Goal: Transaction & Acquisition: Purchase product/service

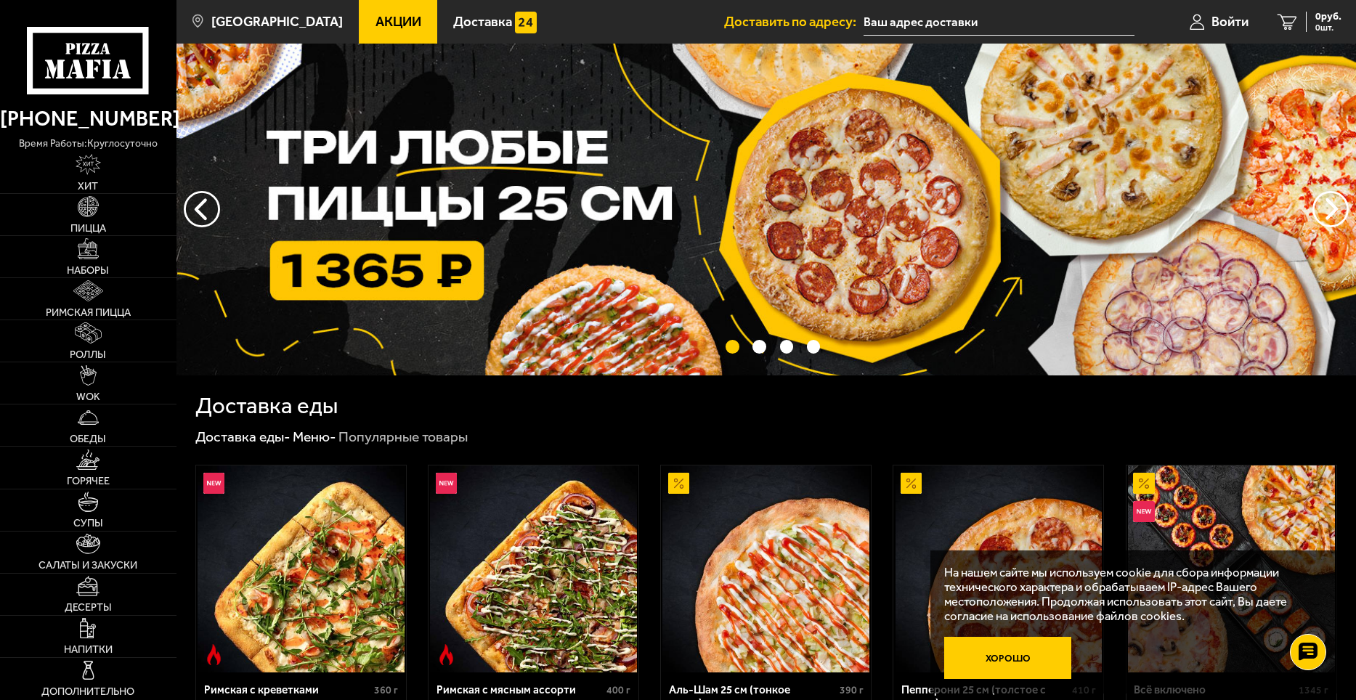
click at [1027, 653] on button "Хорошо" at bounding box center [1008, 658] width 127 height 42
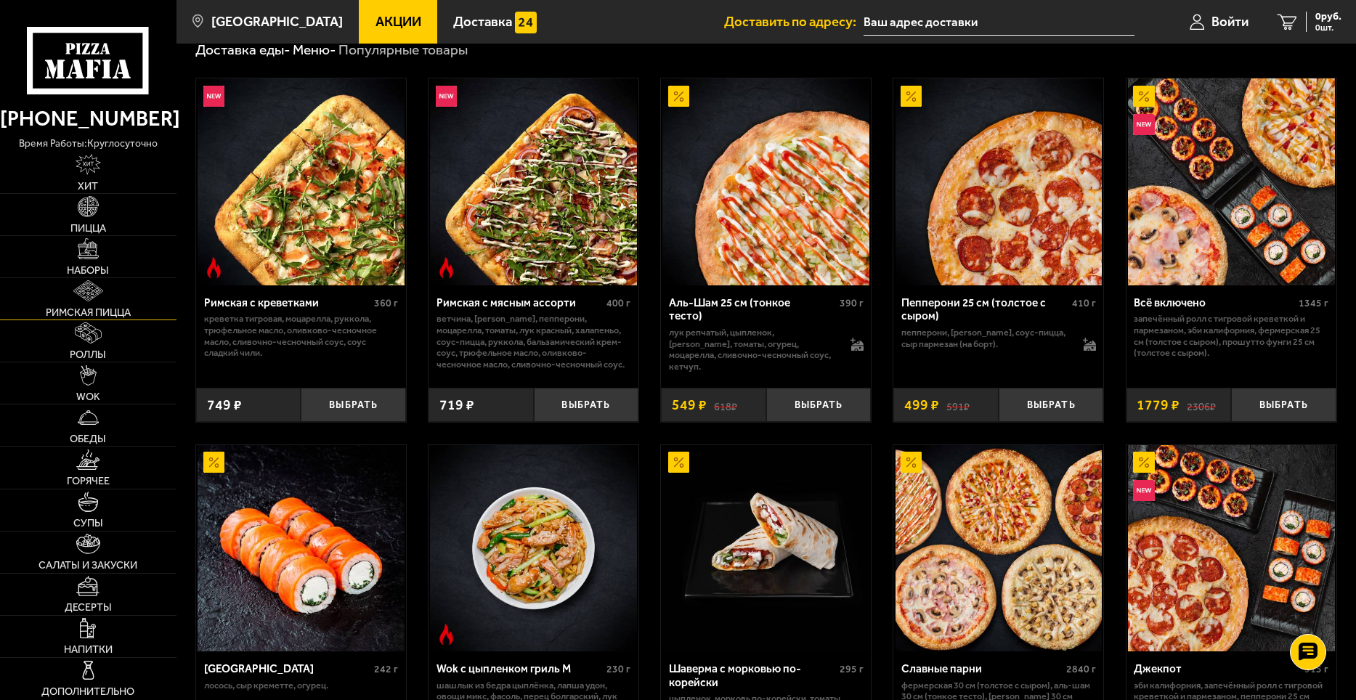
scroll to position [436, 0]
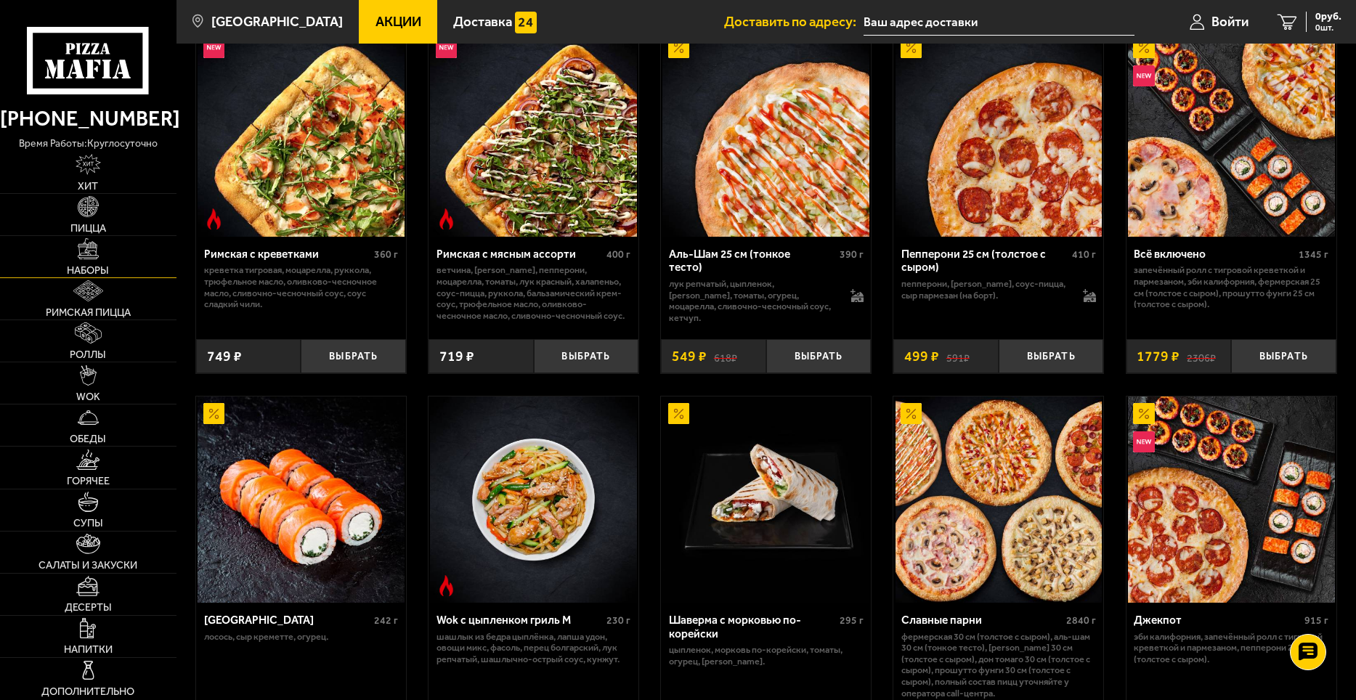
click at [103, 247] on link "Наборы" at bounding box center [88, 256] width 177 height 41
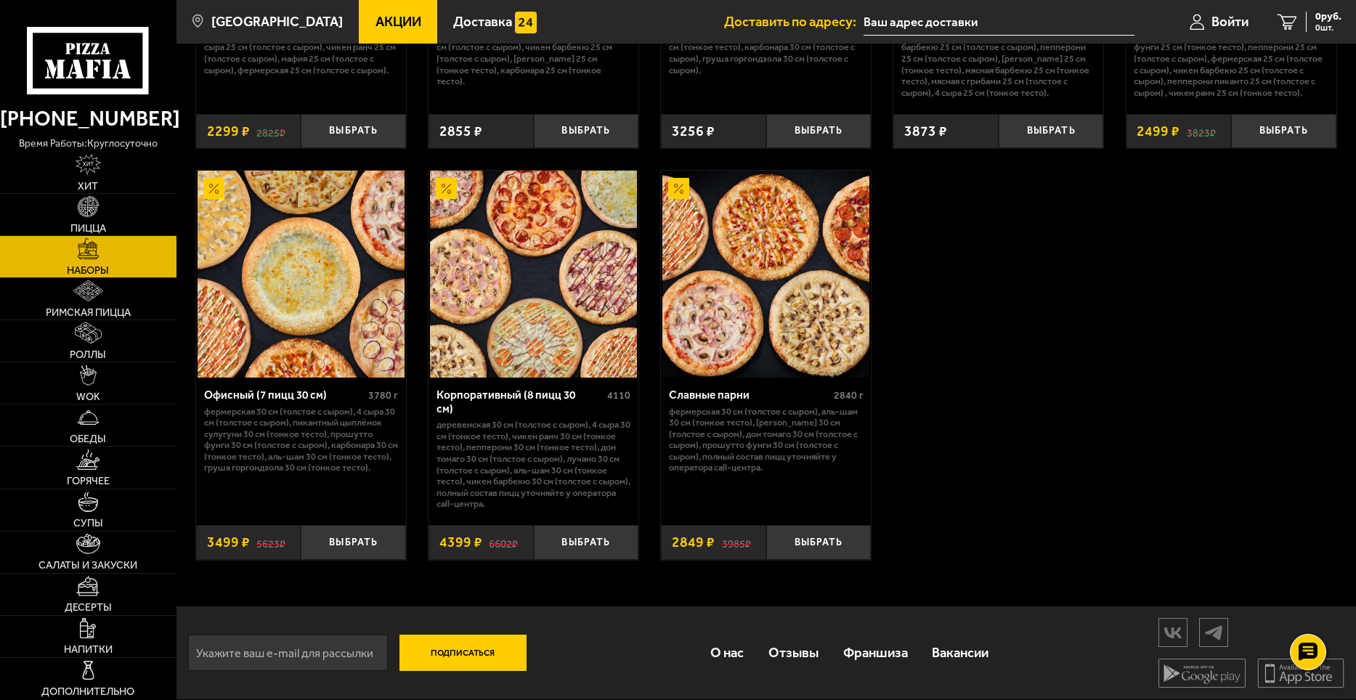
scroll to position [2082, 0]
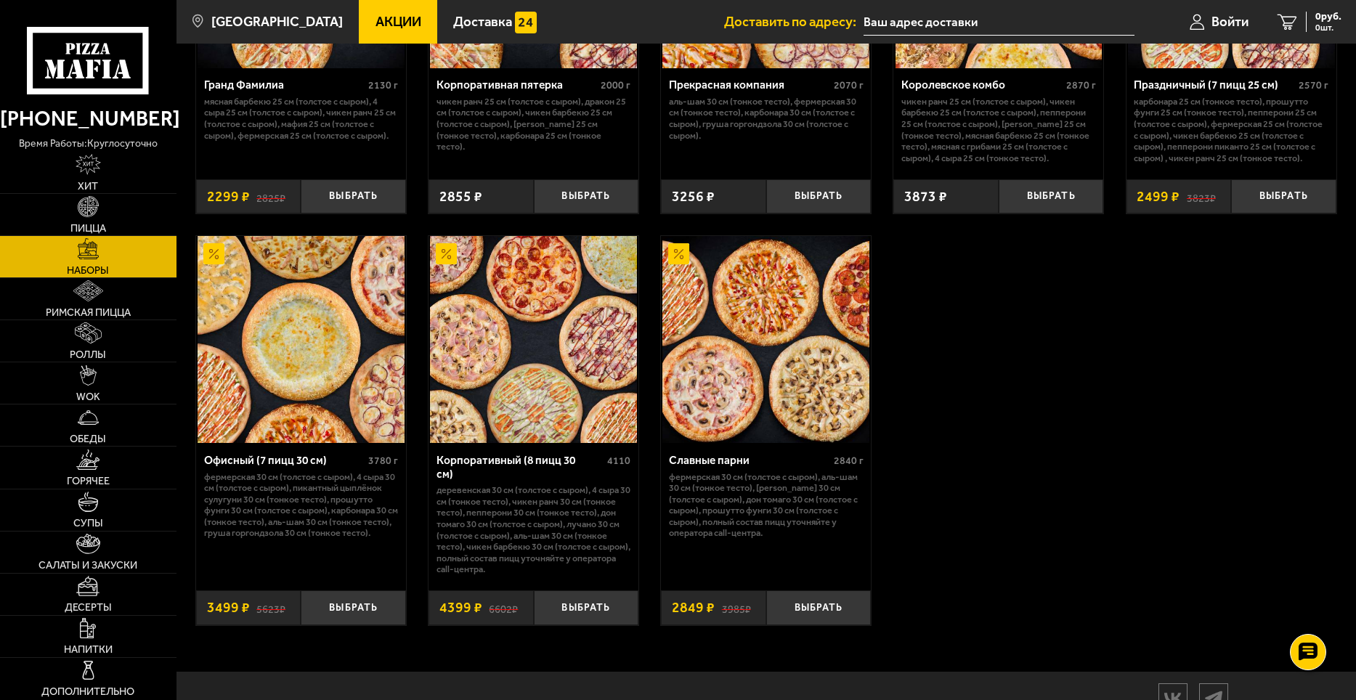
click at [474, 461] on div "Корпоративный (8 пицц 30 см)" at bounding box center [521, 467] width 168 height 27
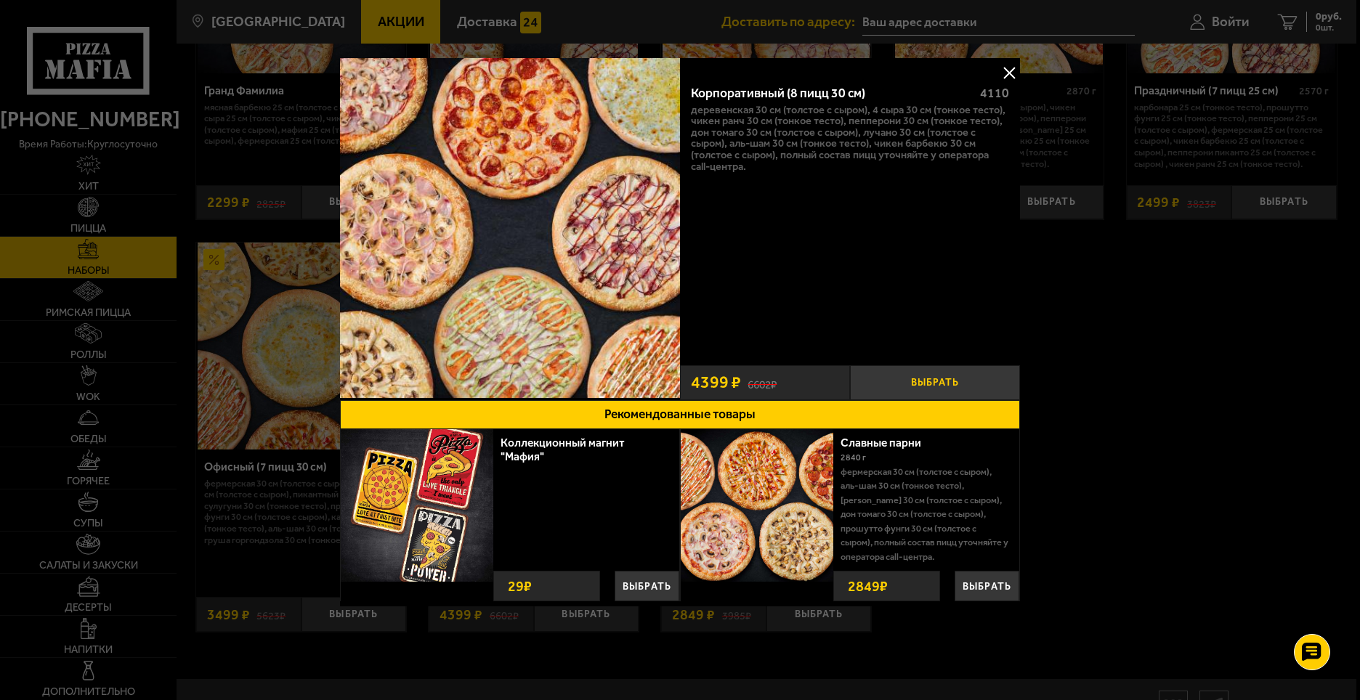
click at [871, 373] on button "Выбрать" at bounding box center [935, 382] width 170 height 35
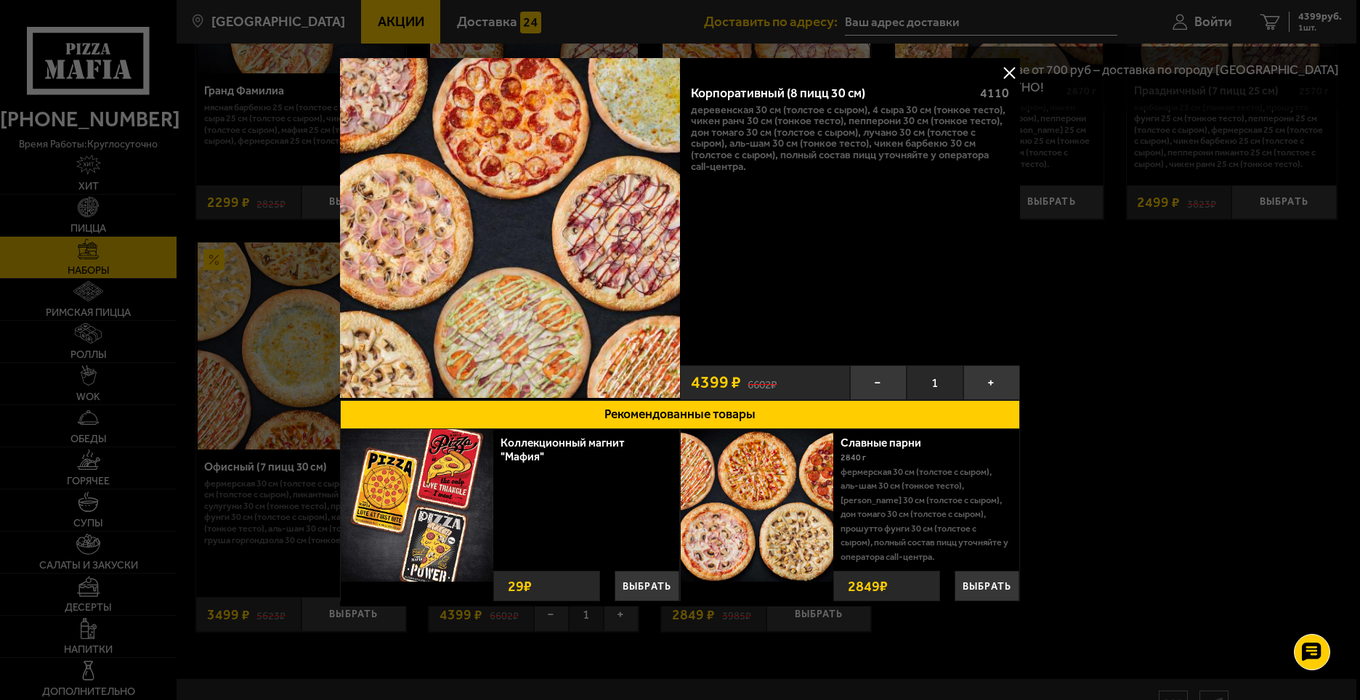
click at [1014, 79] on button at bounding box center [1009, 73] width 22 height 22
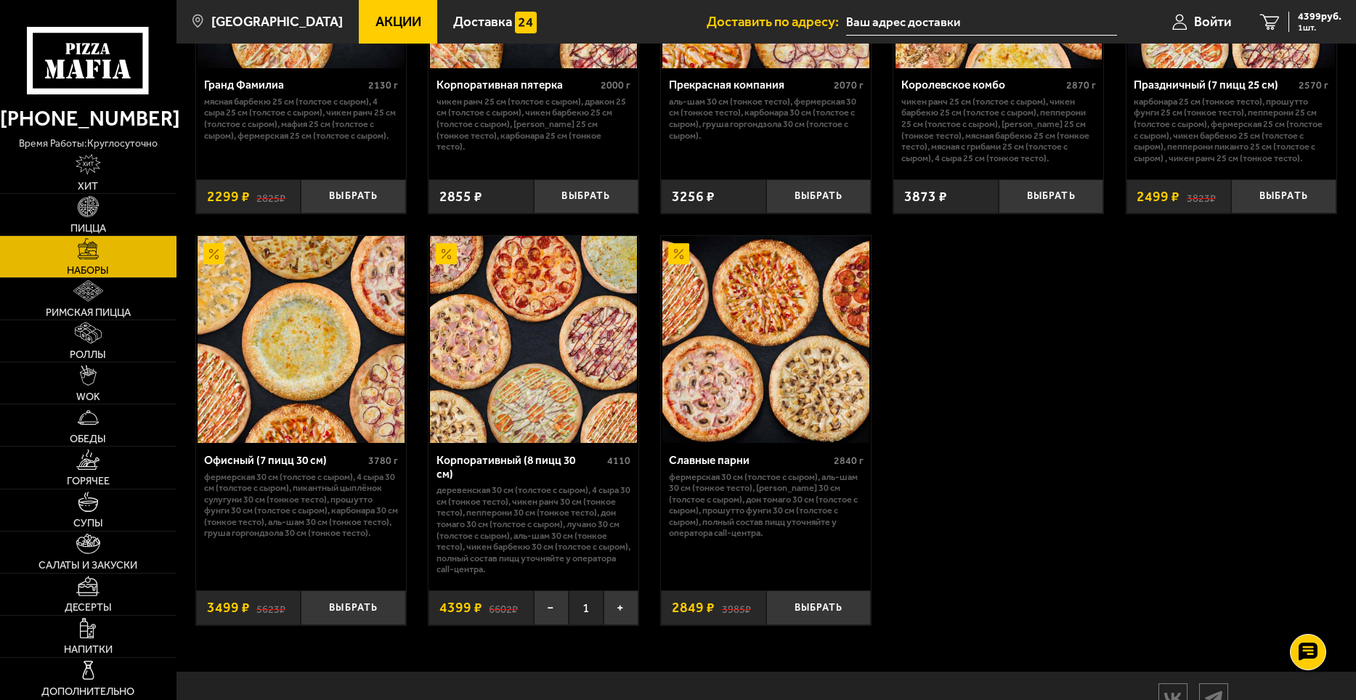
click at [377, 15] on span "Акции" at bounding box center [399, 22] width 46 height 14
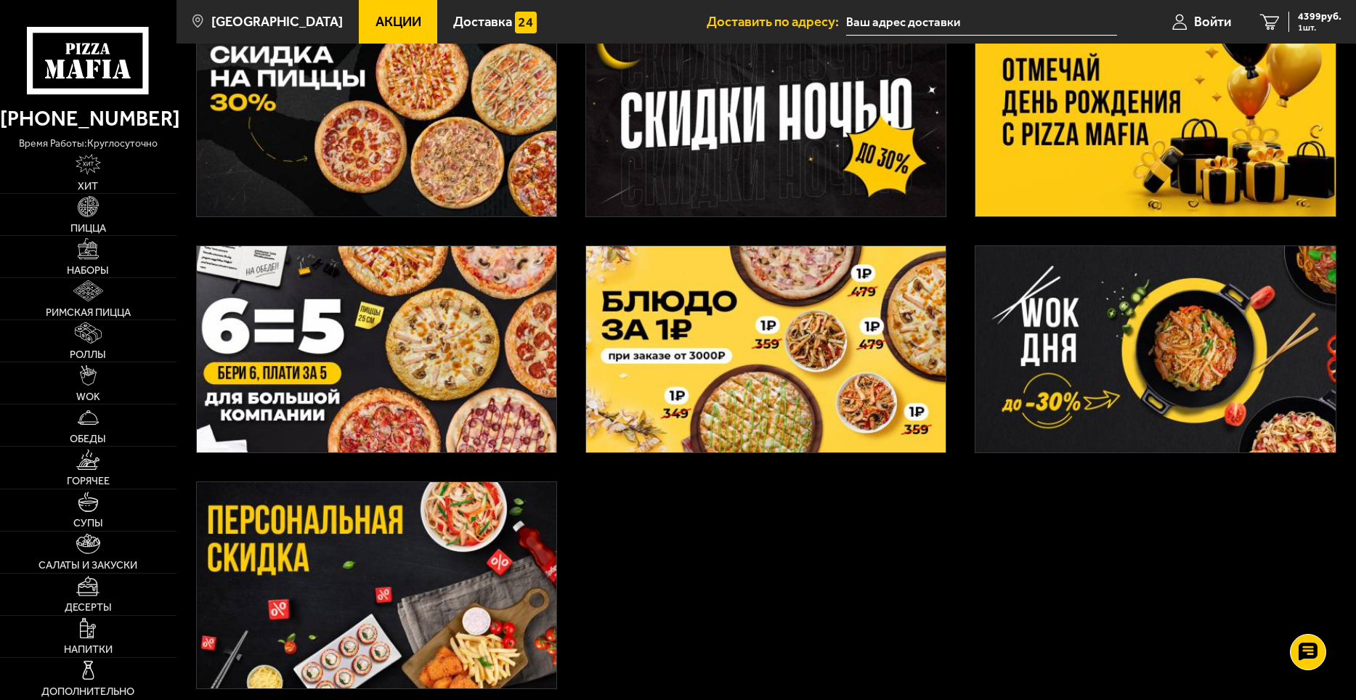
scroll to position [363, 0]
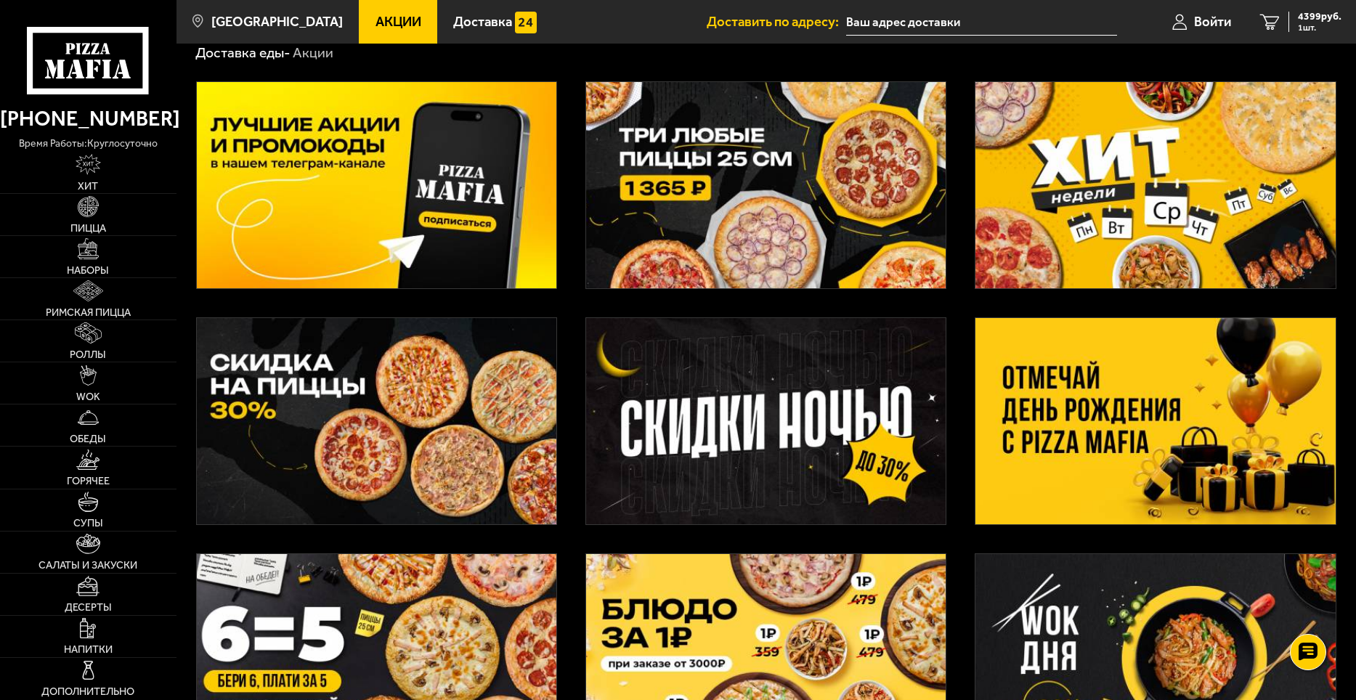
click at [377, 418] on img at bounding box center [377, 421] width 360 height 206
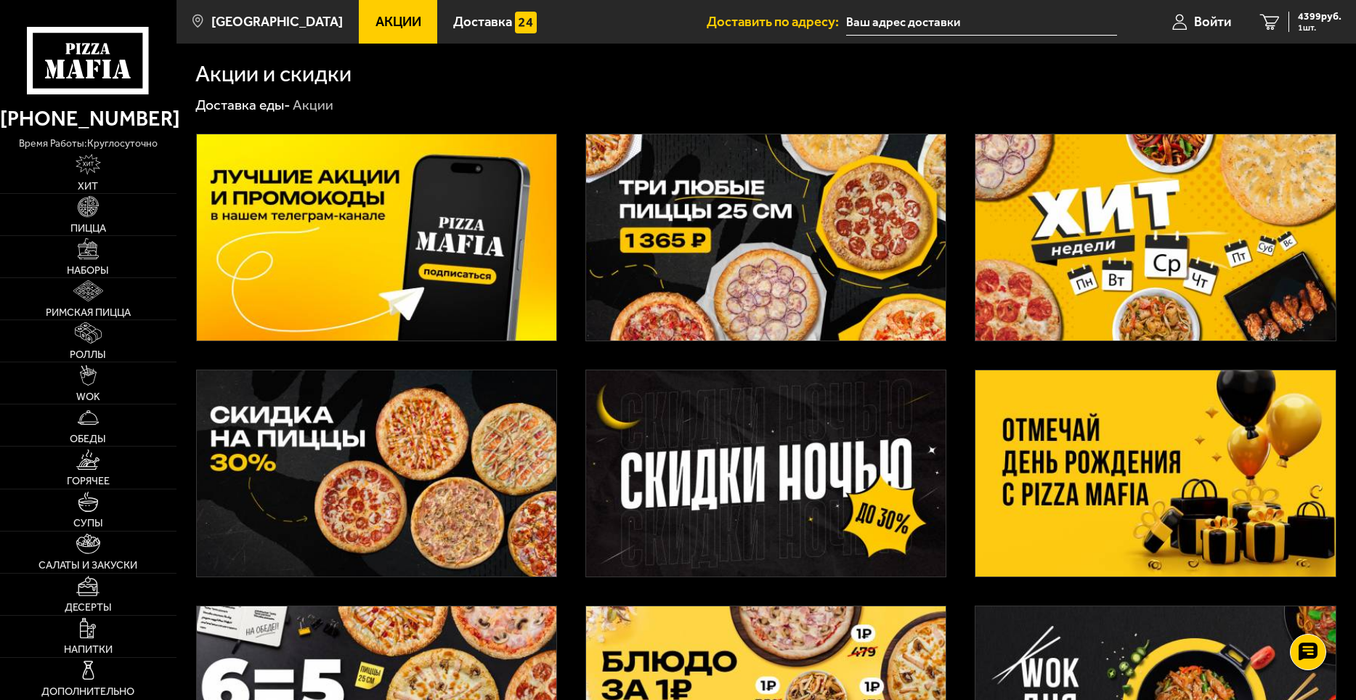
click at [480, 213] on img at bounding box center [377, 237] width 360 height 206
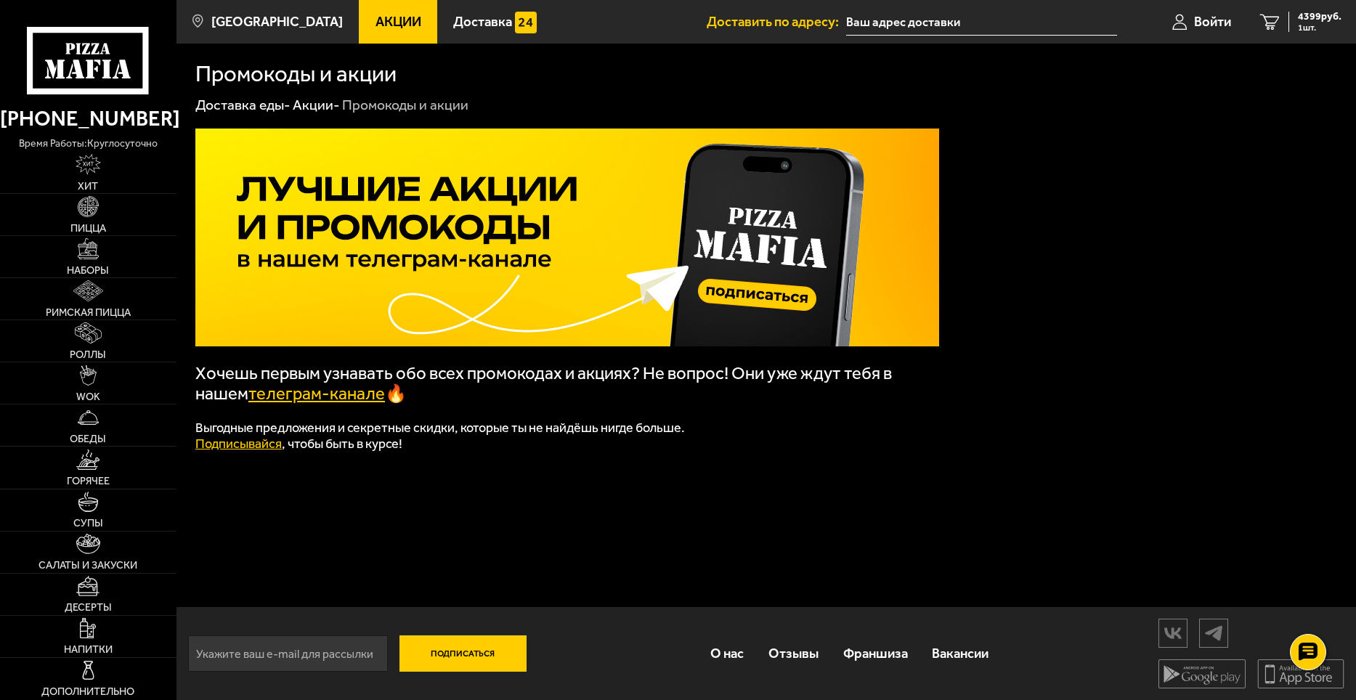
click at [345, 399] on link "телеграм-канале" at bounding box center [316, 394] width 137 height 20
click at [1303, 18] on span "4399 руб." at bounding box center [1320, 17] width 44 height 10
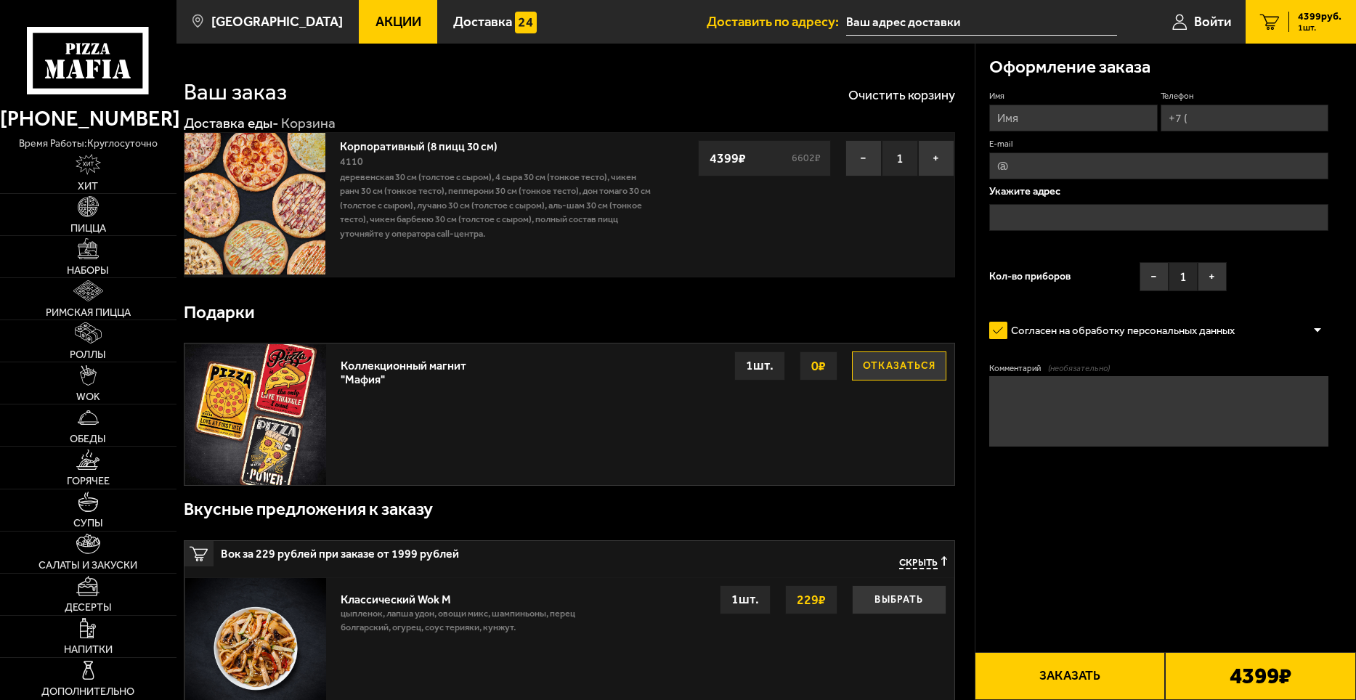
click at [1030, 119] on input "Имя" at bounding box center [1074, 118] width 168 height 27
type input "F"
type input "[PERSON_NAME]"
click at [1178, 121] on input "Телефон" at bounding box center [1245, 118] width 168 height 27
click at [1218, 121] on input "Телефон" at bounding box center [1245, 118] width 168 height 27
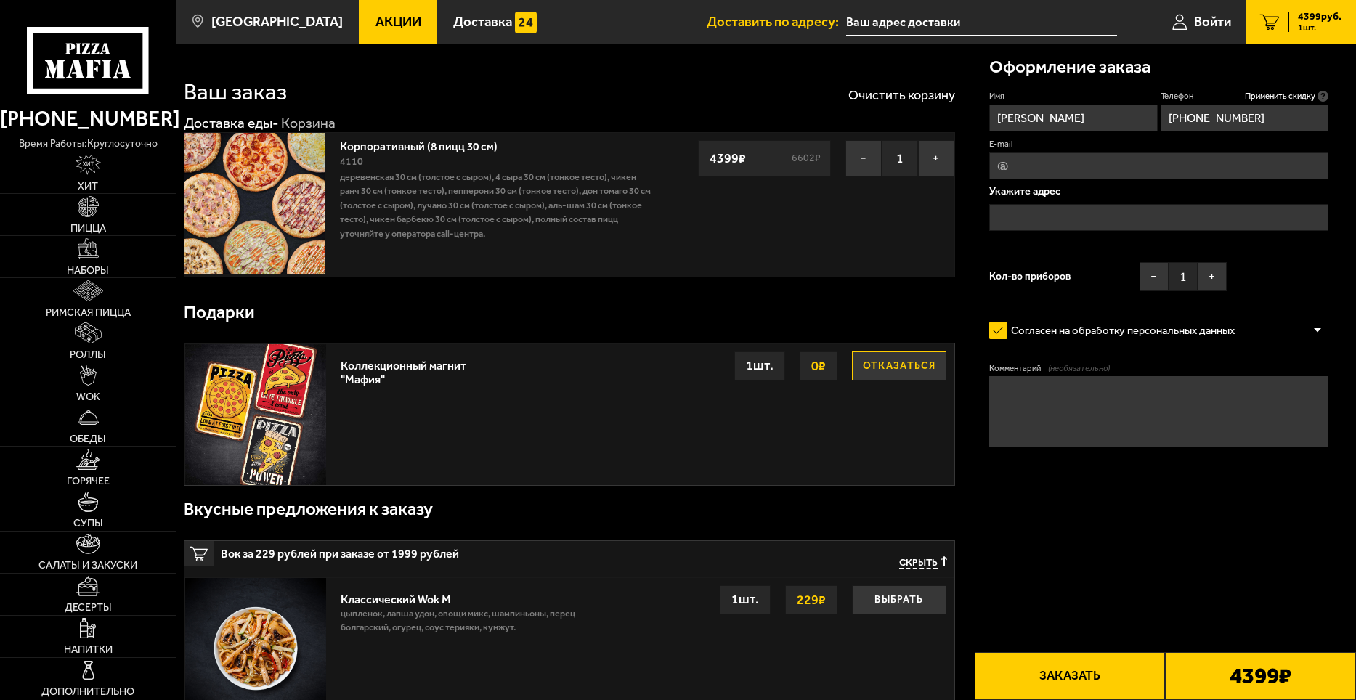
type input "[PHONE_NUMBER]"
click at [1189, 174] on input "E-mail" at bounding box center [1159, 166] width 339 height 27
type input "[EMAIL_ADDRESS][DOMAIN_NAME]"
click at [1117, 222] on input "text" at bounding box center [1159, 217] width 339 height 27
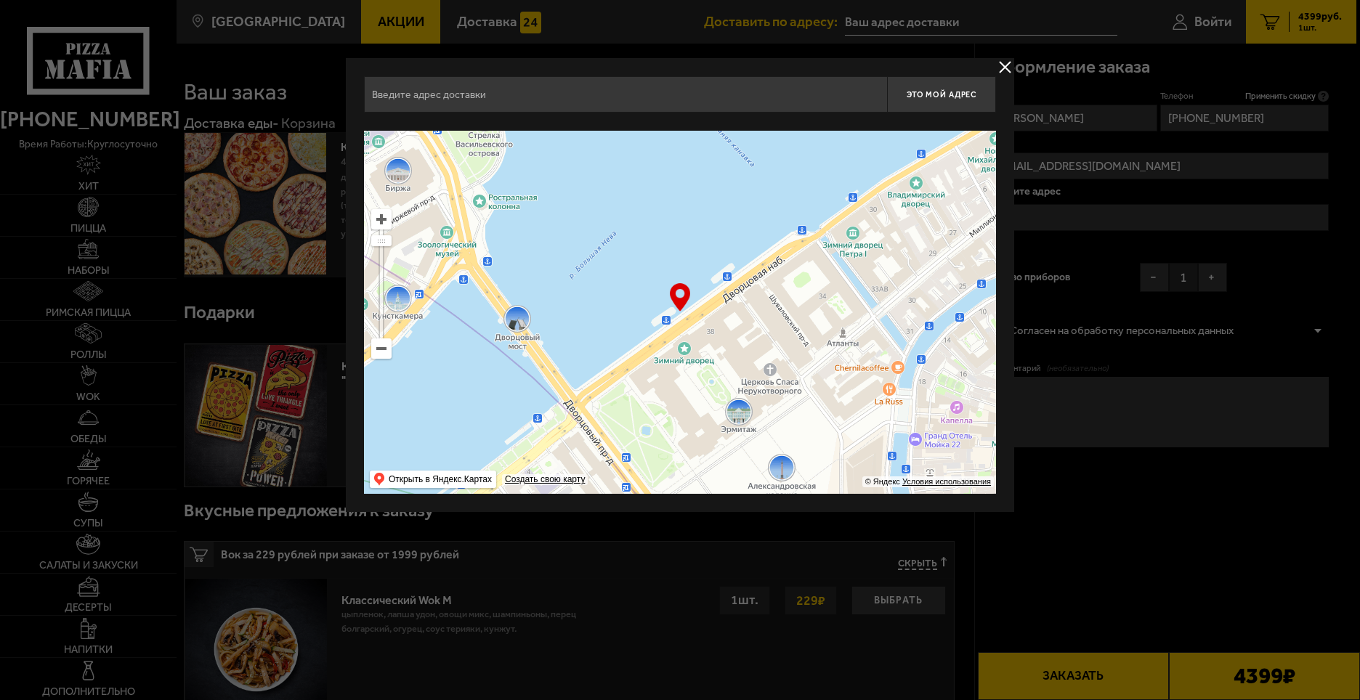
drag, startPoint x: 679, startPoint y: 207, endPoint x: 820, endPoint y: 424, distance: 259.0
click at [820, 424] on ymaps at bounding box center [680, 312] width 632 height 363
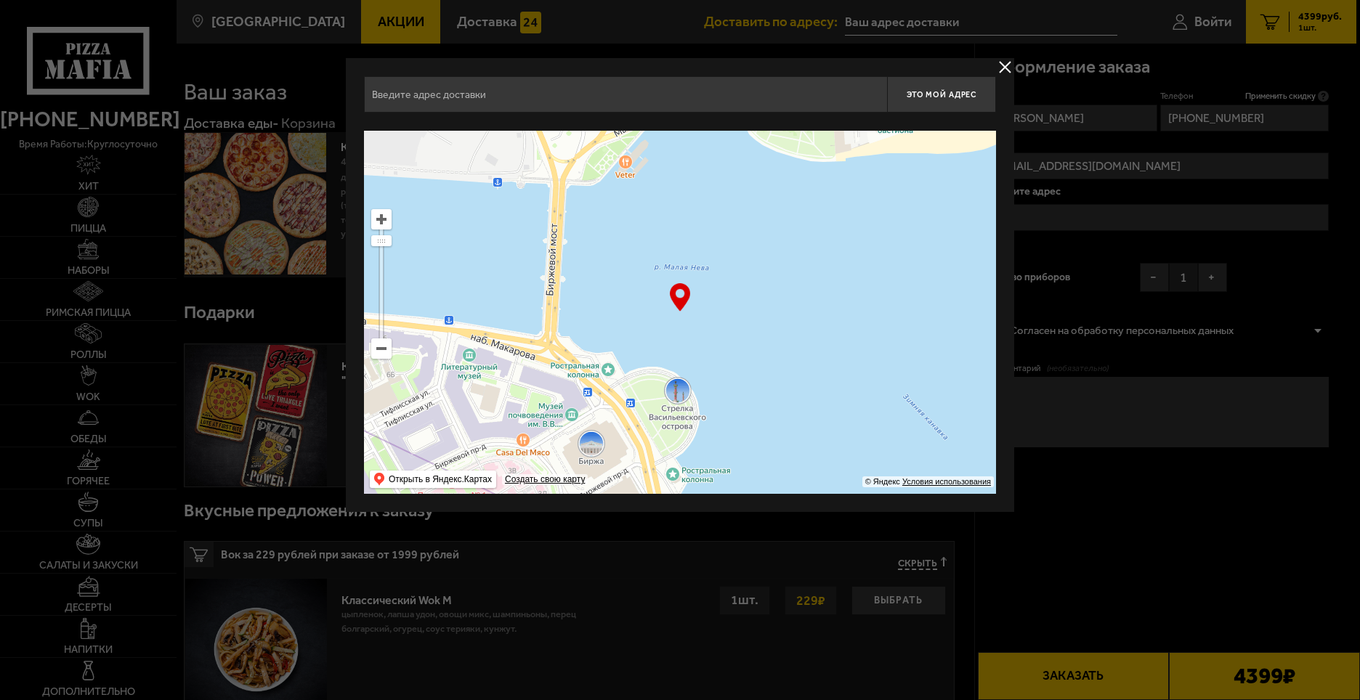
drag, startPoint x: 631, startPoint y: 227, endPoint x: 712, endPoint y: 479, distance: 264.9
click at [712, 479] on ymaps at bounding box center [680, 312] width 632 height 363
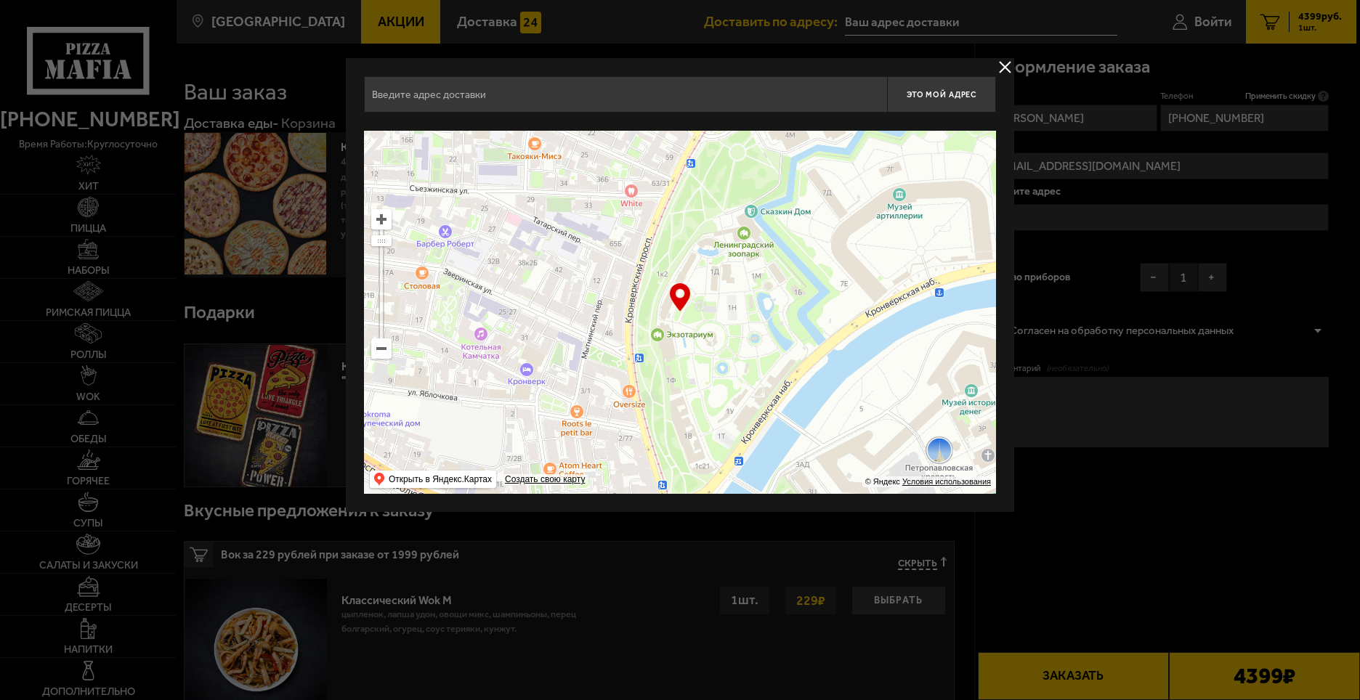
drag, startPoint x: 621, startPoint y: 204, endPoint x: 619, endPoint y: 455, distance: 250.7
click at [619, 455] on ymaps at bounding box center [680, 312] width 632 height 363
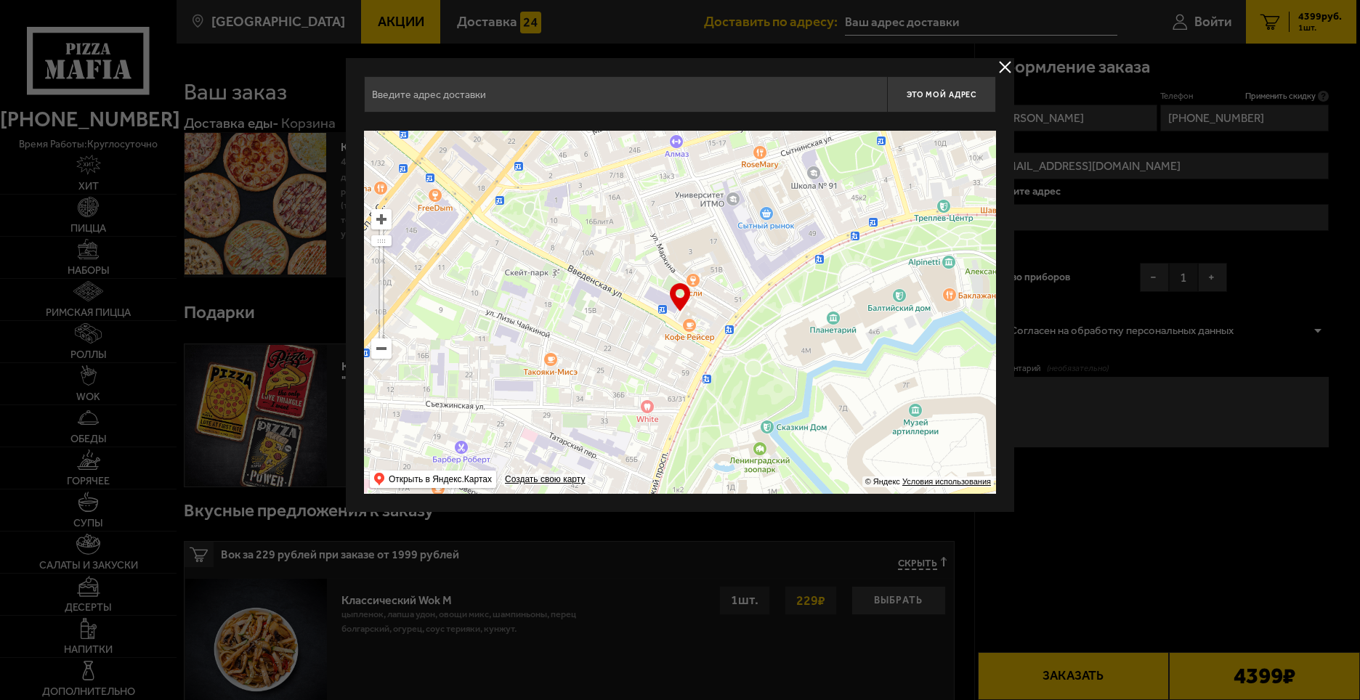
drag, startPoint x: 683, startPoint y: 206, endPoint x: 586, endPoint y: 471, distance: 282.5
click at [586, 471] on ymaps "… © Яндекс Условия использования Открыть в Яндекс.Картах Создать свою карту" at bounding box center [680, 312] width 632 height 363
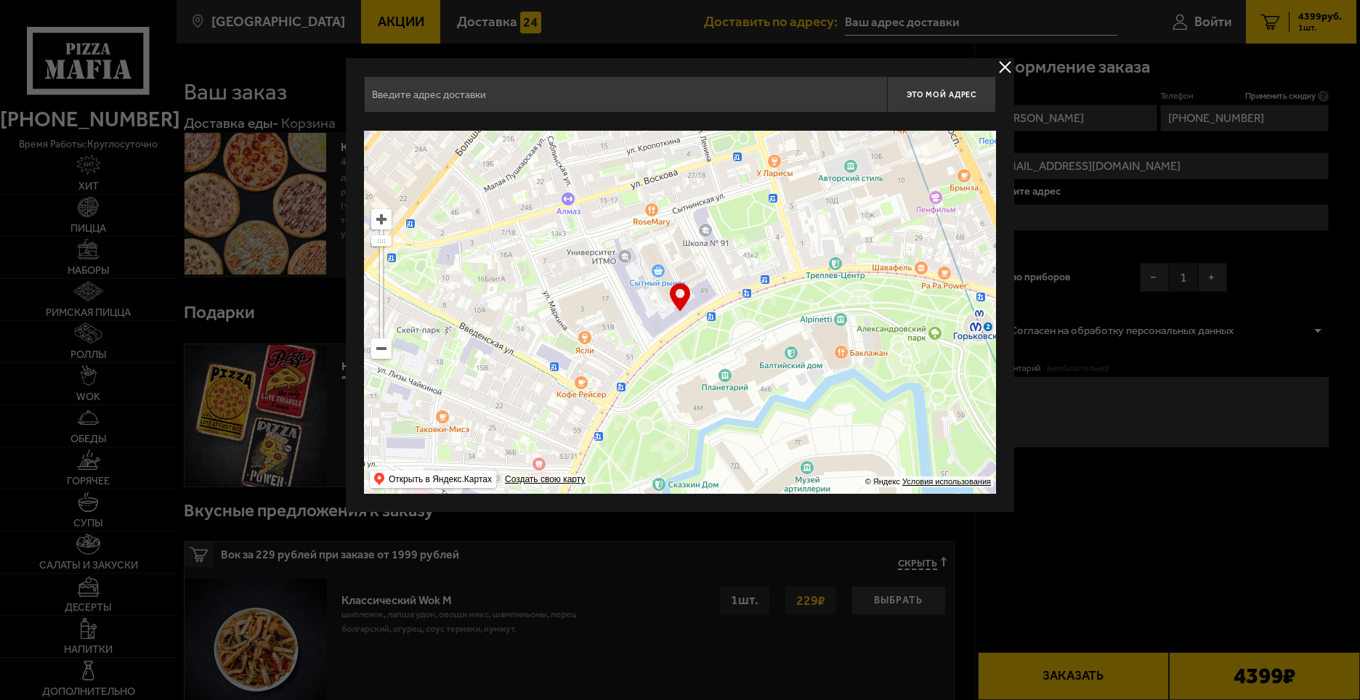
type input "[STREET_ADDRESS]"
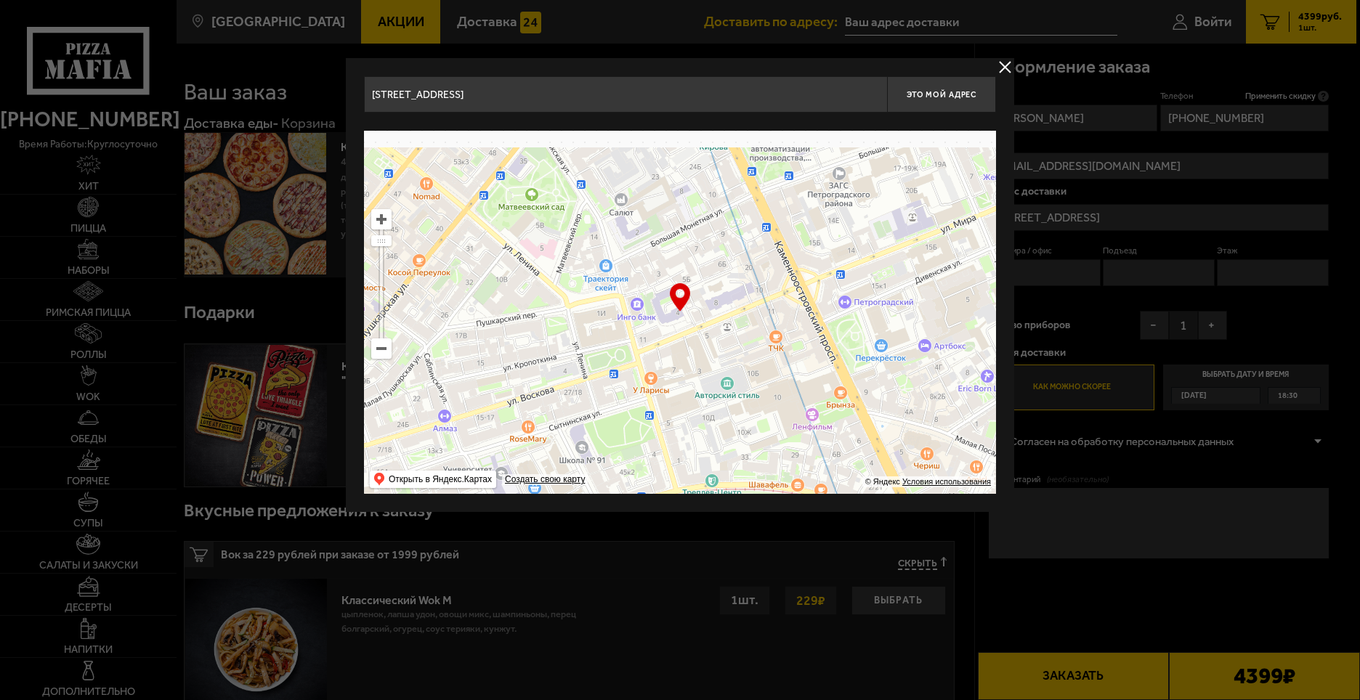
drag, startPoint x: 882, startPoint y: 133, endPoint x: 738, endPoint y: 410, distance: 312.6
click at [738, 410] on ymaps at bounding box center [680, 312] width 632 height 363
type input "[STREET_ADDRESS]"
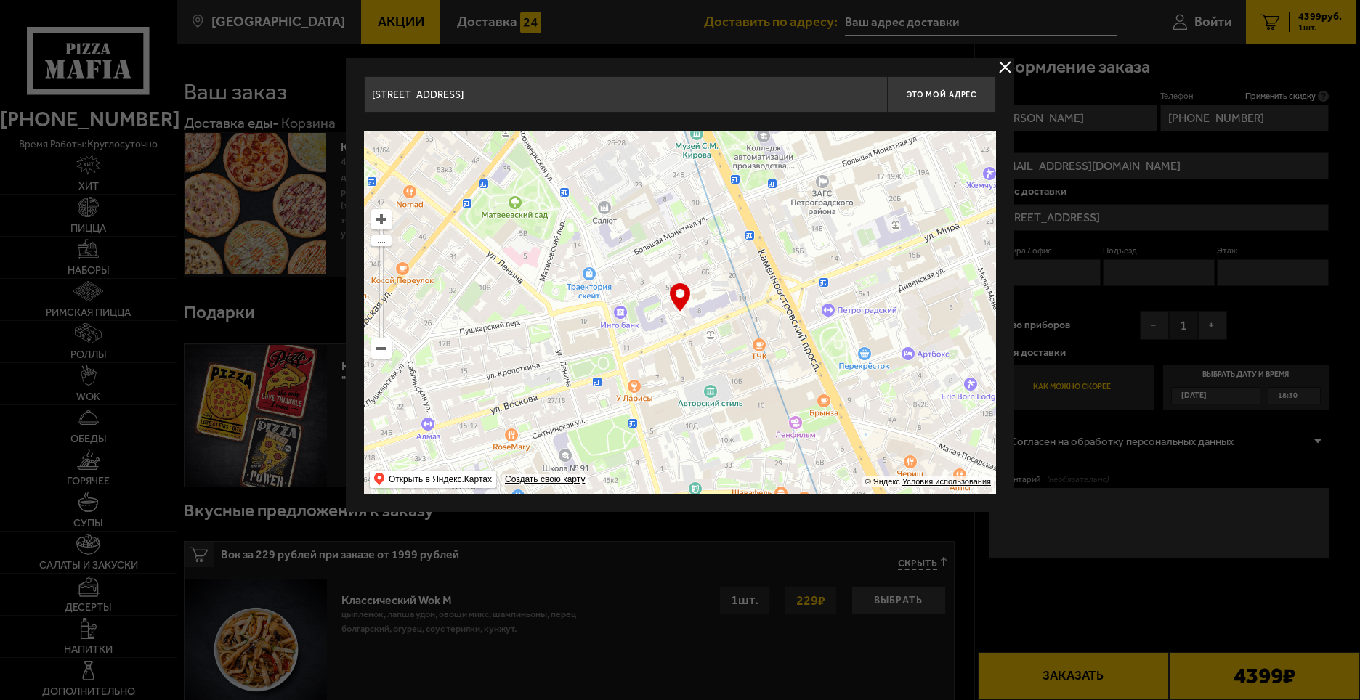
drag, startPoint x: 769, startPoint y: 256, endPoint x: 743, endPoint y: 326, distance: 74.5
click at [759, 257] on ymaps at bounding box center [680, 312] width 632 height 363
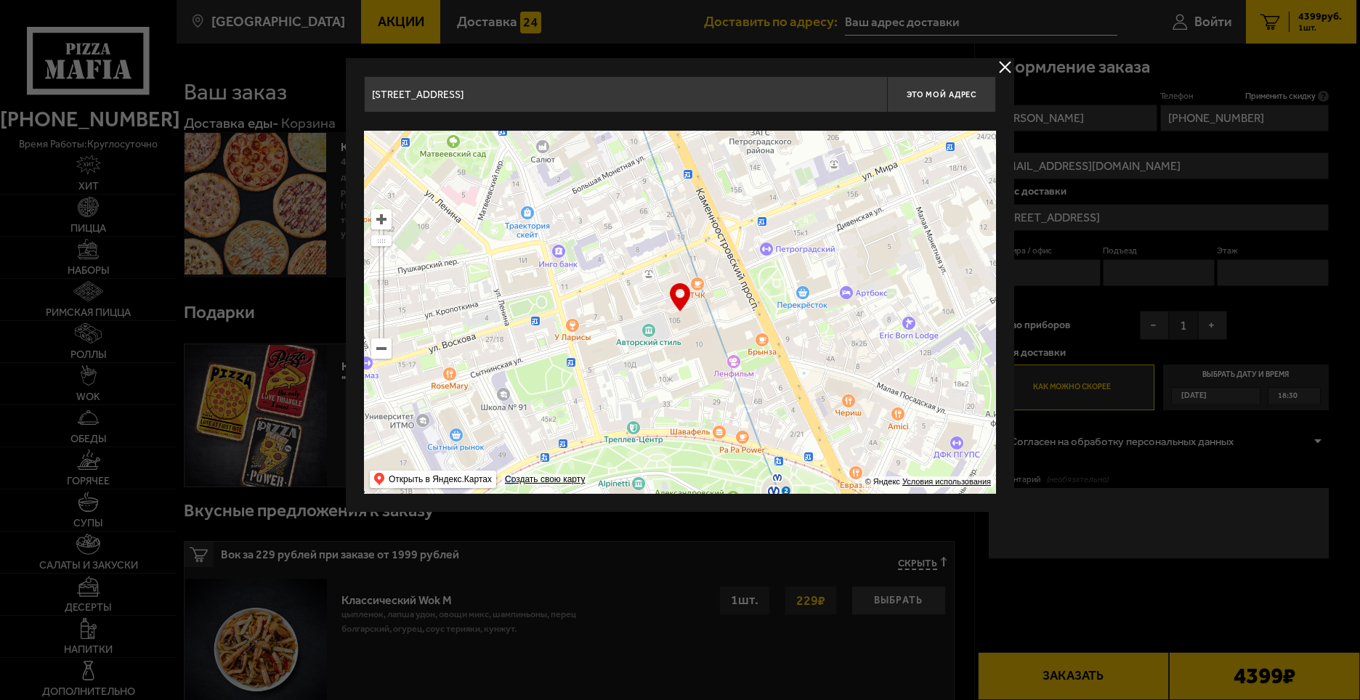
drag, startPoint x: 701, startPoint y: 371, endPoint x: 680, endPoint y: 315, distance: 59.1
click at [680, 315] on ymaps at bounding box center [680, 312] width 632 height 363
type input "[STREET_ADDRESS]"
drag, startPoint x: 547, startPoint y: 93, endPoint x: 516, endPoint y: 91, distance: 31.3
click at [516, 91] on input "[STREET_ADDRESS]" at bounding box center [625, 94] width 523 height 36
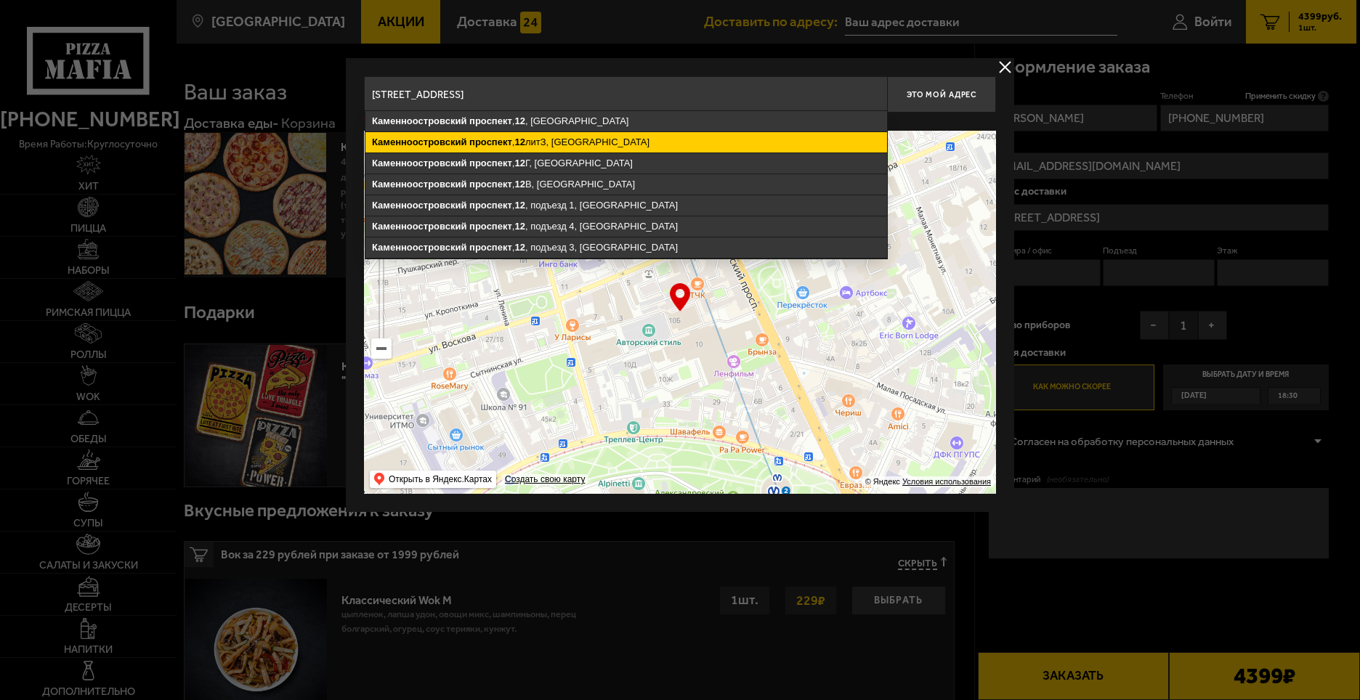
click at [586, 136] on ymaps "[STREET_ADDRESS]" at bounding box center [626, 142] width 522 height 20
type input "[STREET_ADDRESS]"
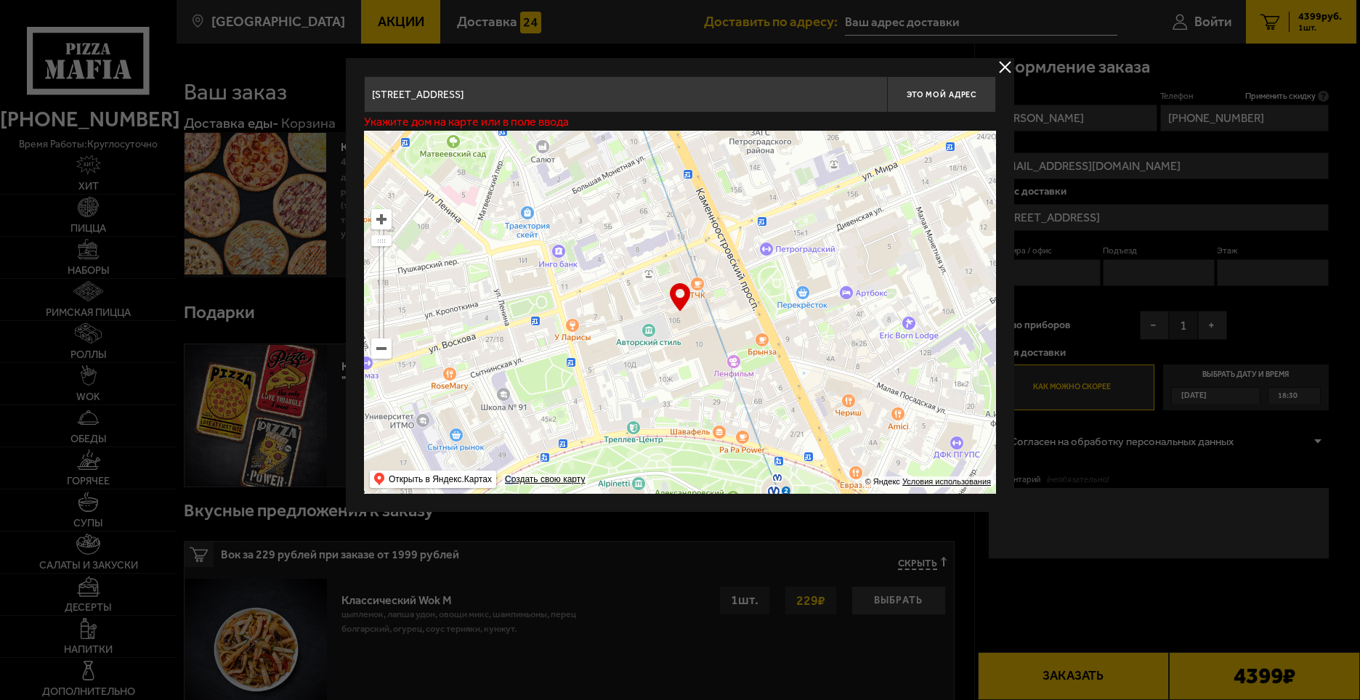
type input "[STREET_ADDRESS]"
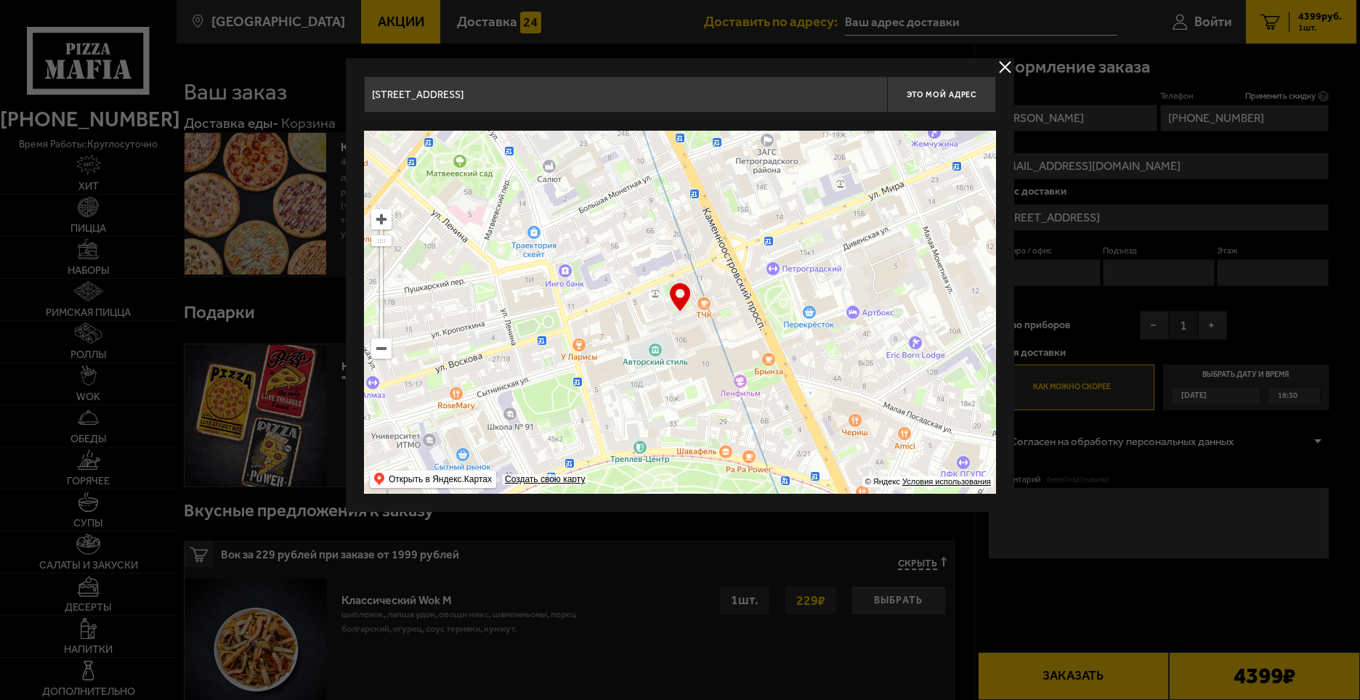
click at [1010, 64] on button "delivery type" at bounding box center [1005, 67] width 18 height 18
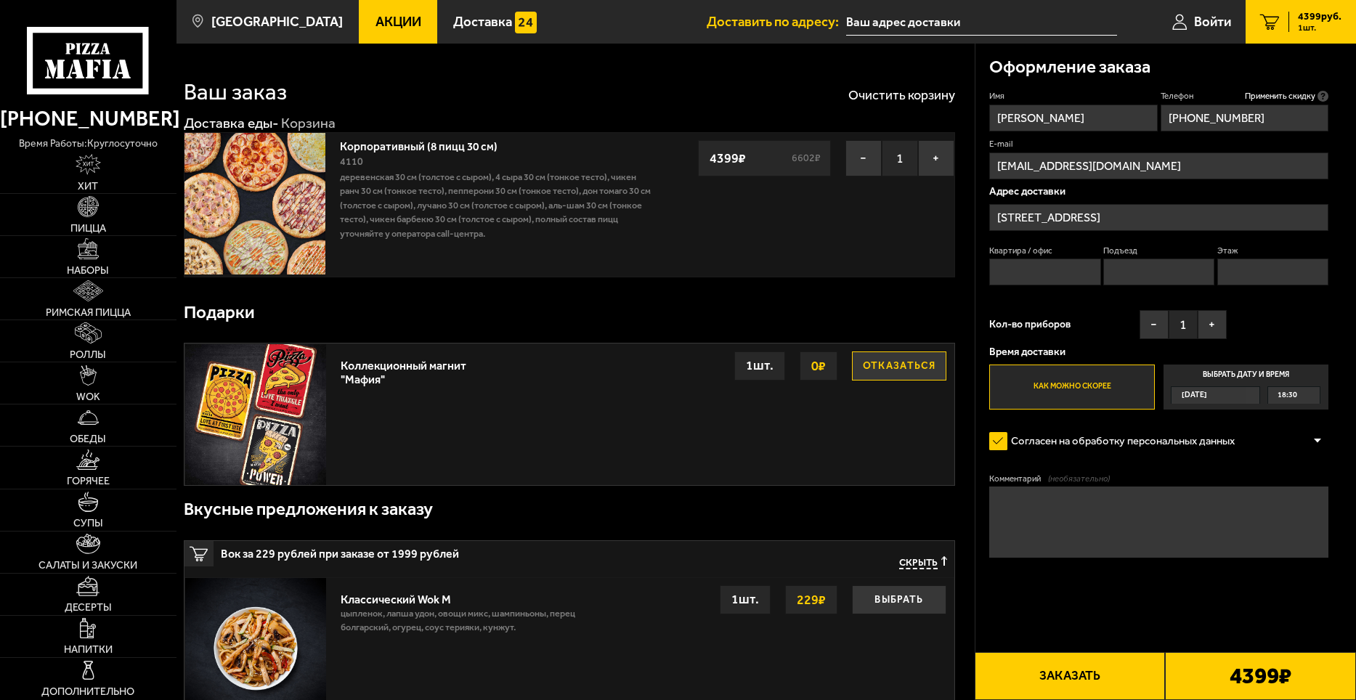
click at [1056, 278] on input "Квартира / офис" at bounding box center [1045, 272] width 111 height 27
type input "1"
click at [1125, 271] on input "Подъезд" at bounding box center [1159, 272] width 111 height 27
type input "1"
click at [1277, 266] on input "Этаж" at bounding box center [1273, 272] width 111 height 27
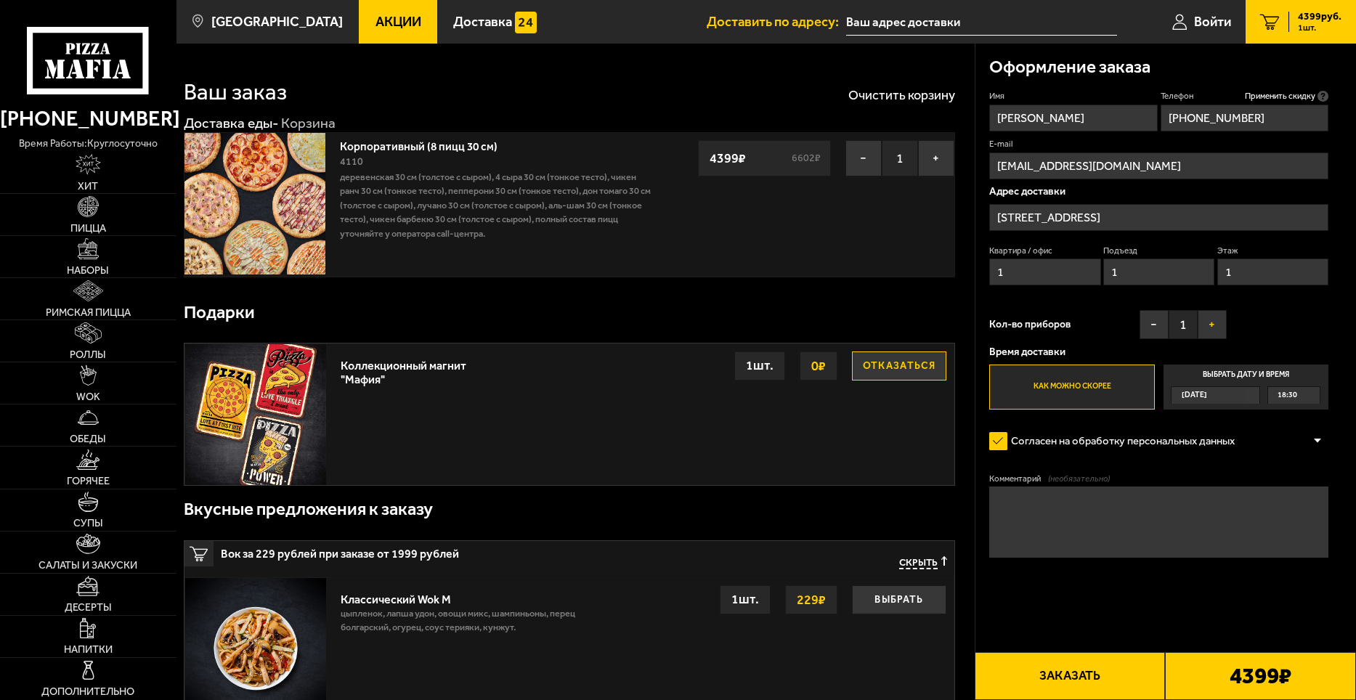
type input "1"
click at [1207, 333] on button "+" at bounding box center [1212, 324] width 29 height 29
click at [1209, 330] on button "+" at bounding box center [1212, 324] width 29 height 29
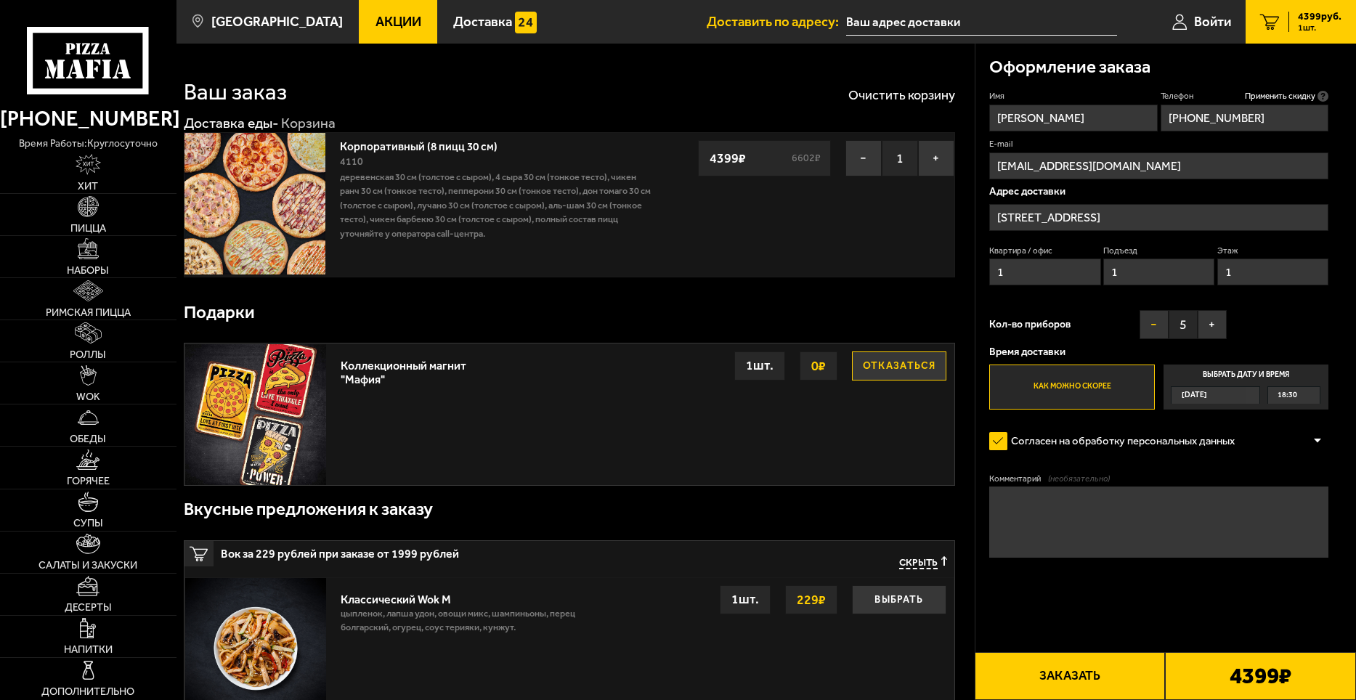
click at [1158, 333] on button "−" at bounding box center [1154, 324] width 29 height 29
click at [1126, 533] on textarea "Комментарий (необязательно)" at bounding box center [1159, 522] width 339 height 70
click at [1142, 671] on button "Заказать" at bounding box center [1070, 676] width 191 height 48
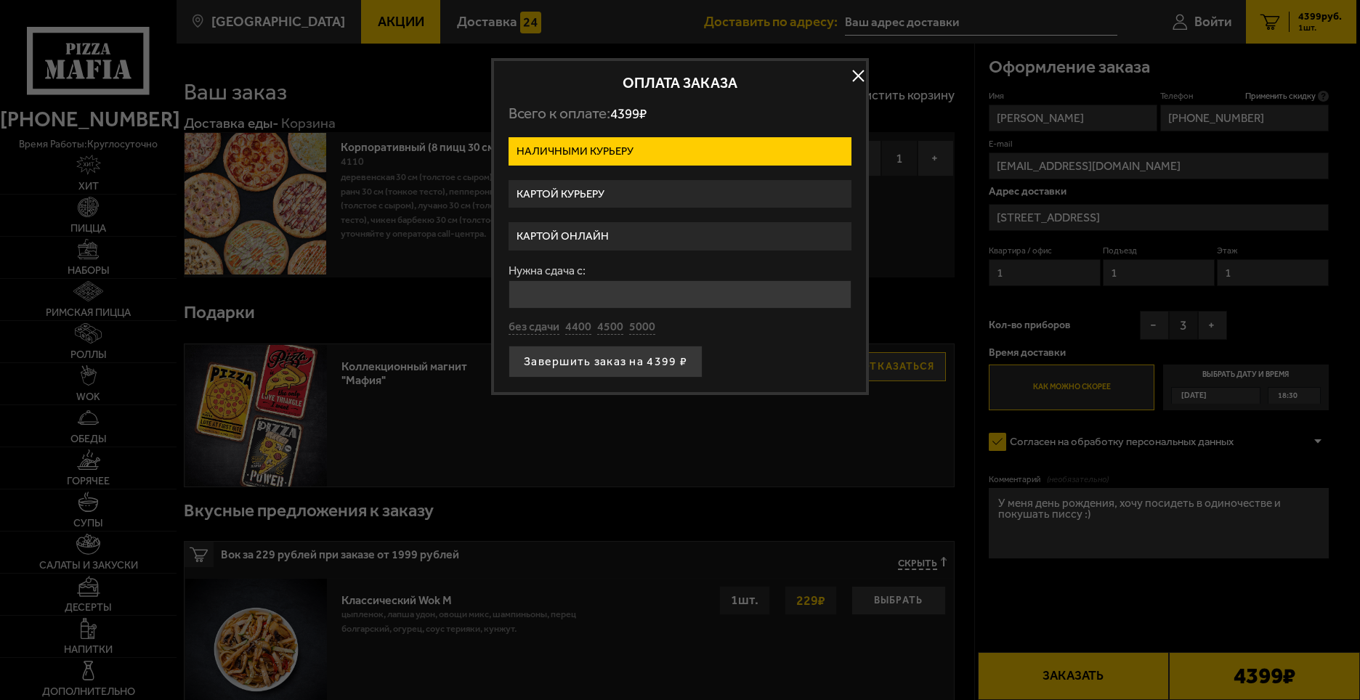
click at [854, 78] on button "button" at bounding box center [858, 76] width 22 height 22
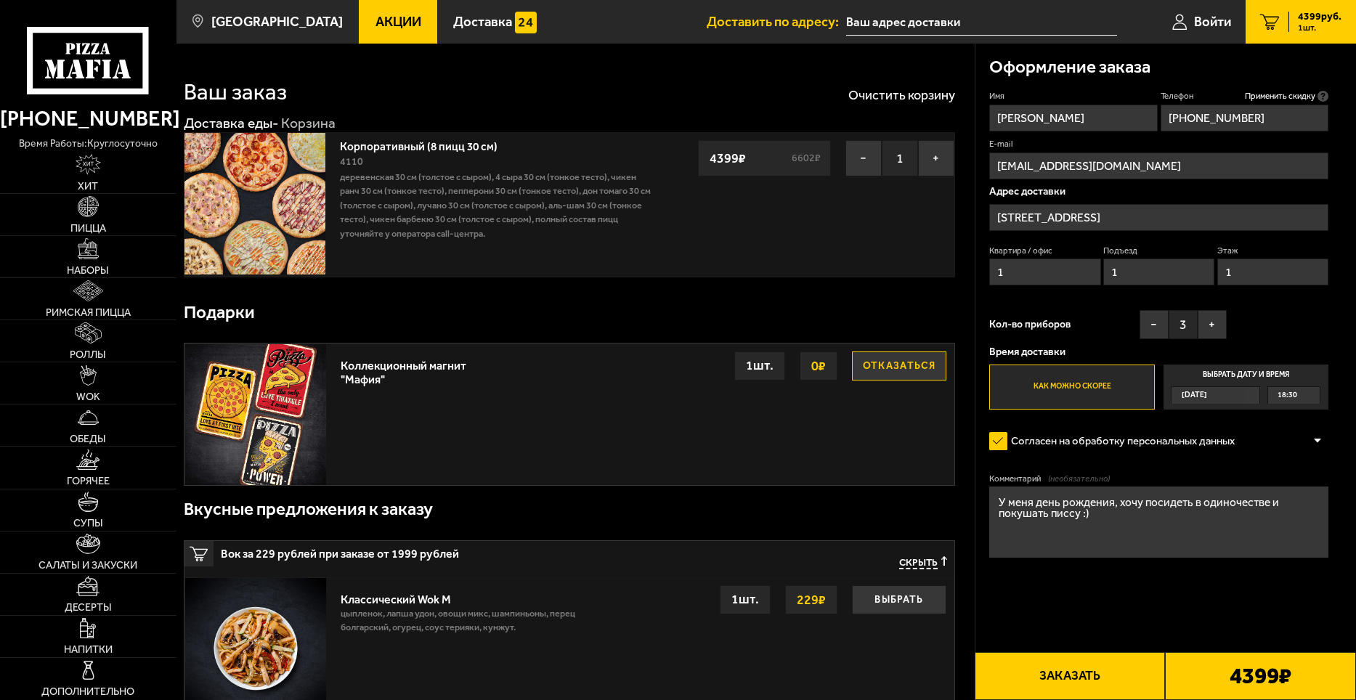
click at [1082, 518] on textarea "У меня день рождения, хочу посидеть в одиночестве и покушать писсу :)" at bounding box center [1159, 522] width 339 height 70
type textarea "У меня день рождения, хочу посидеть в одиночестве и покушать писсу , думаю на ч…"
click at [1113, 685] on button "Заказать" at bounding box center [1070, 676] width 191 height 48
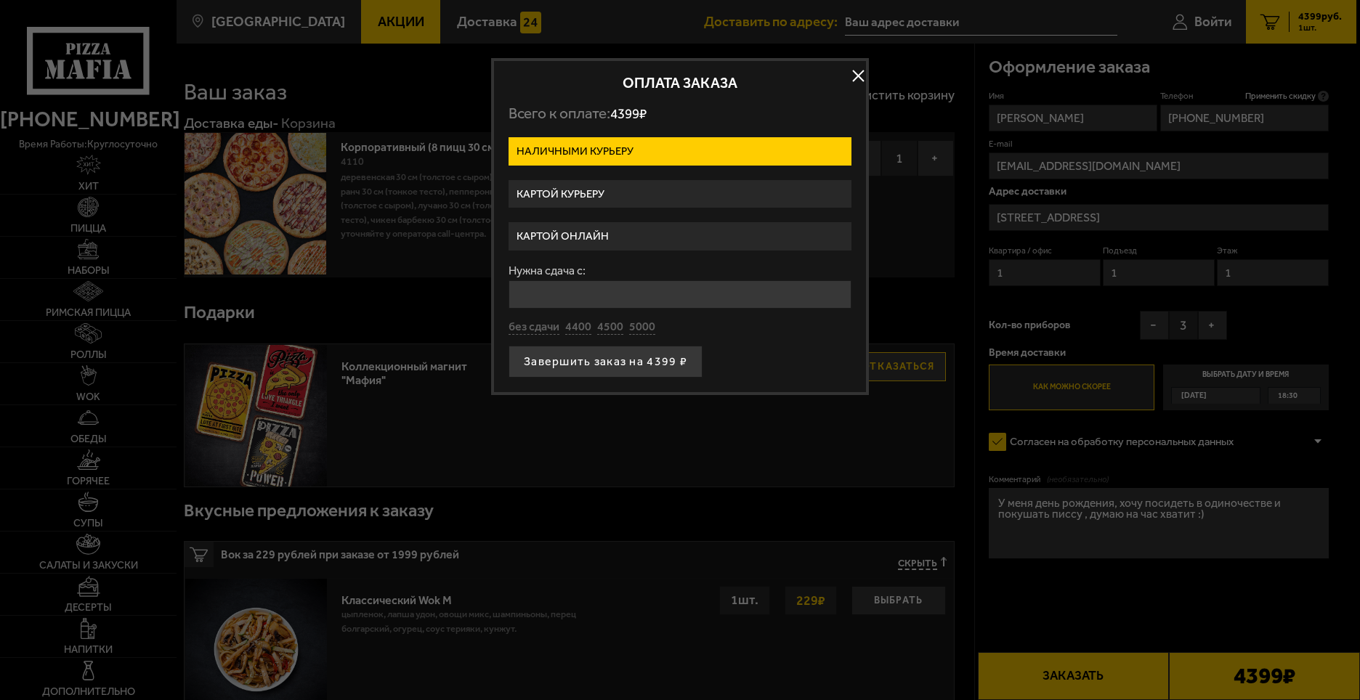
click at [622, 189] on label "Картой курьеру" at bounding box center [680, 194] width 343 height 28
click at [0, 0] on input "Картой курьеру" at bounding box center [0, 0] width 0 height 0
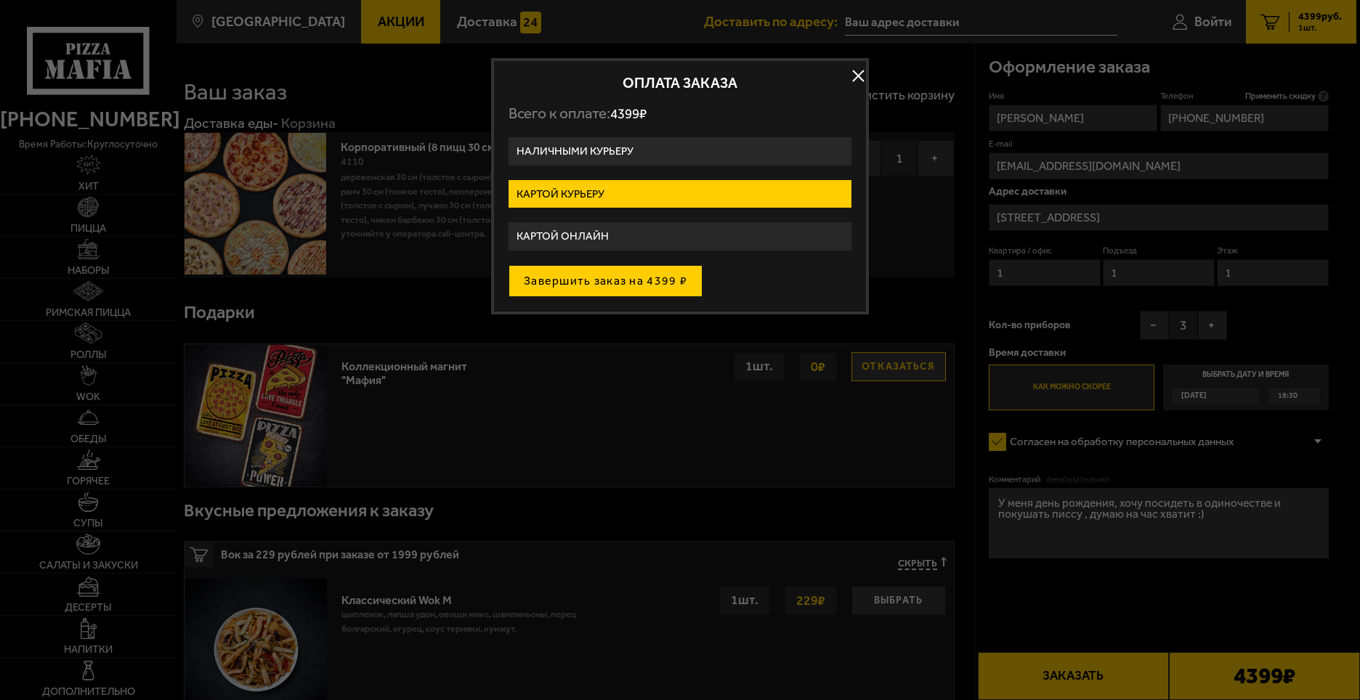
click at [622, 280] on button "Завершить заказ на 4399 ₽" at bounding box center [606, 281] width 194 height 32
